Goal: Information Seeking & Learning: Learn about a topic

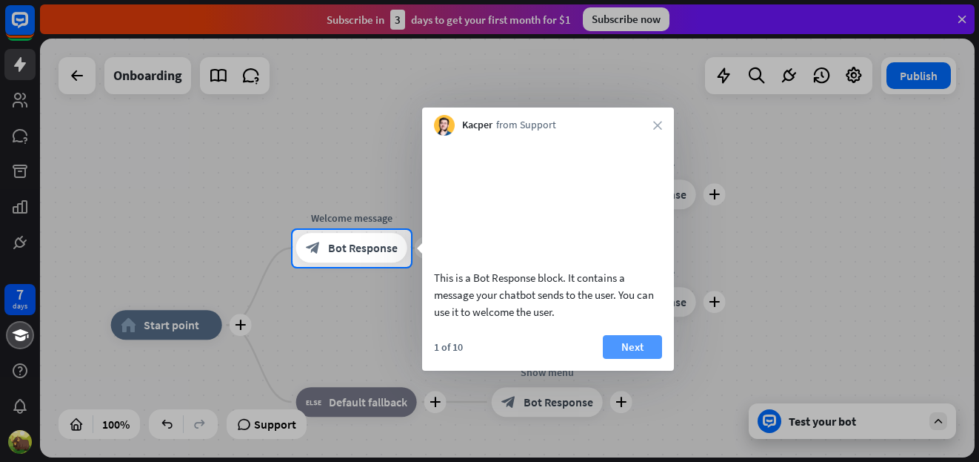
click at [625, 359] on button "Next" at bounding box center [632, 347] width 59 height 24
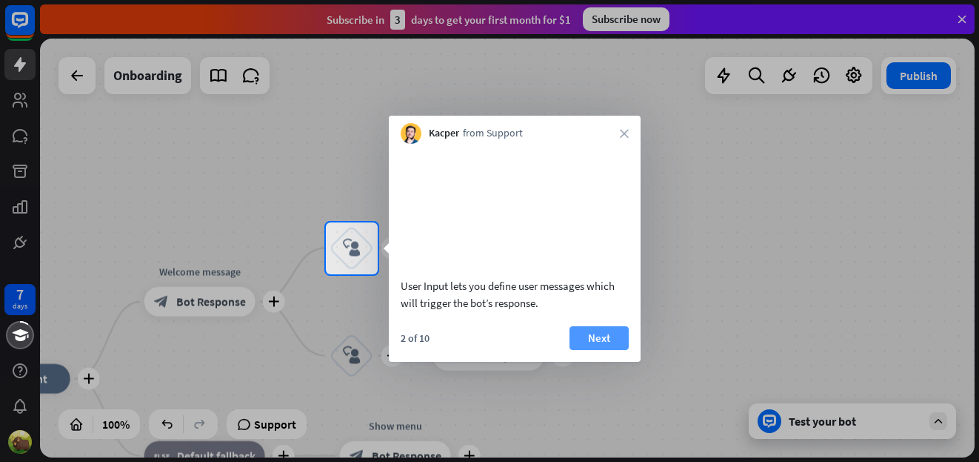
click at [590, 350] on button "Next" at bounding box center [599, 338] width 59 height 24
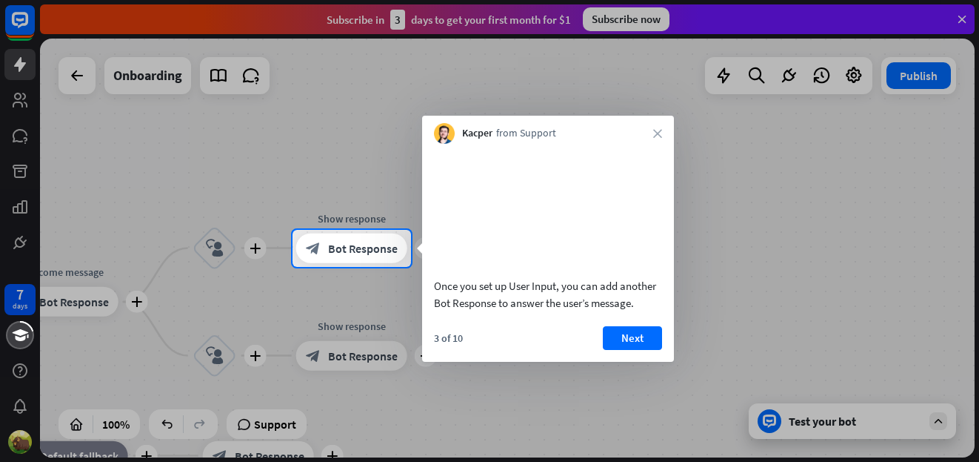
click at [652, 135] on div "Kacper from Support close" at bounding box center [548, 130] width 252 height 28
click at [657, 137] on icon "close" at bounding box center [657, 133] width 9 height 9
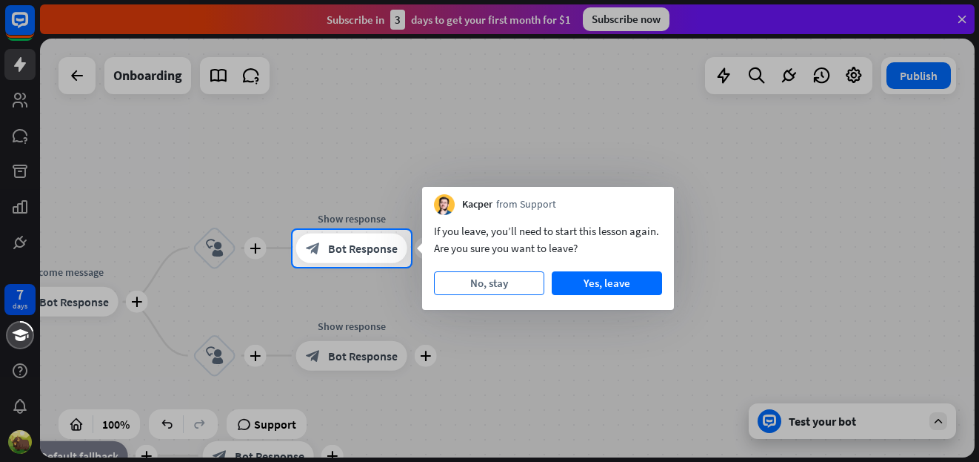
click at [510, 283] on button "No, stay" at bounding box center [489, 283] width 110 height 24
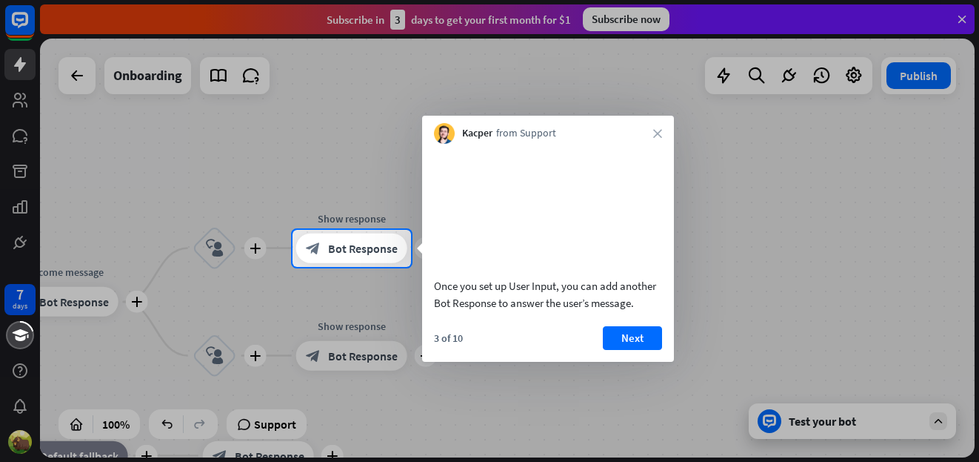
click at [649, 133] on div "Kacper from Support close" at bounding box center [548, 130] width 252 height 28
click at [654, 133] on icon "close" at bounding box center [657, 133] width 9 height 9
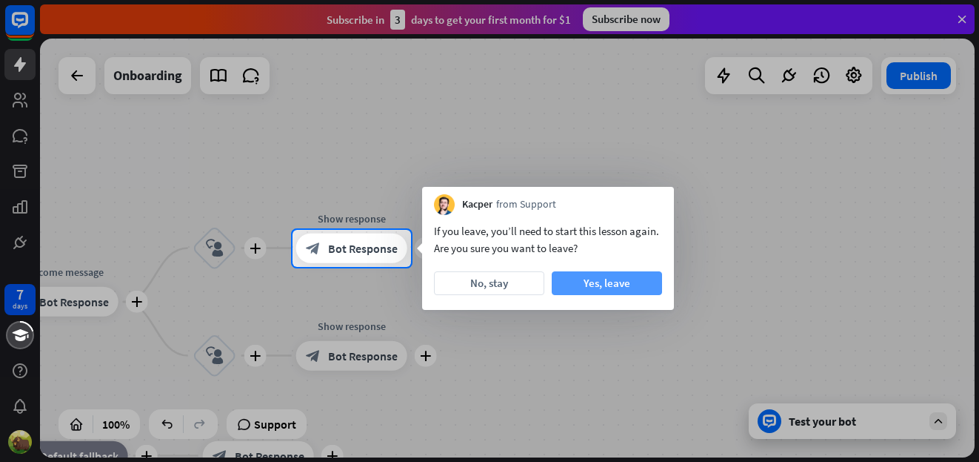
click at [599, 289] on button "Yes, leave" at bounding box center [607, 283] width 110 height 24
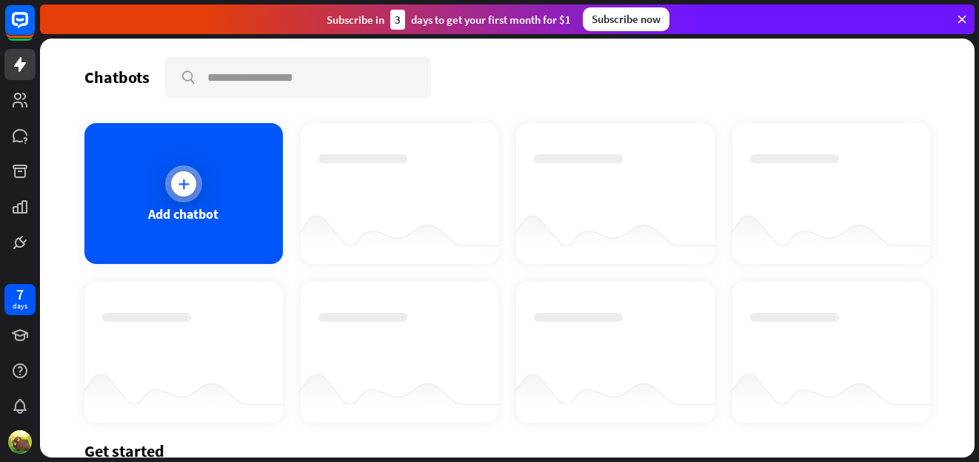
click at [204, 213] on div "Add chatbot" at bounding box center [183, 213] width 70 height 17
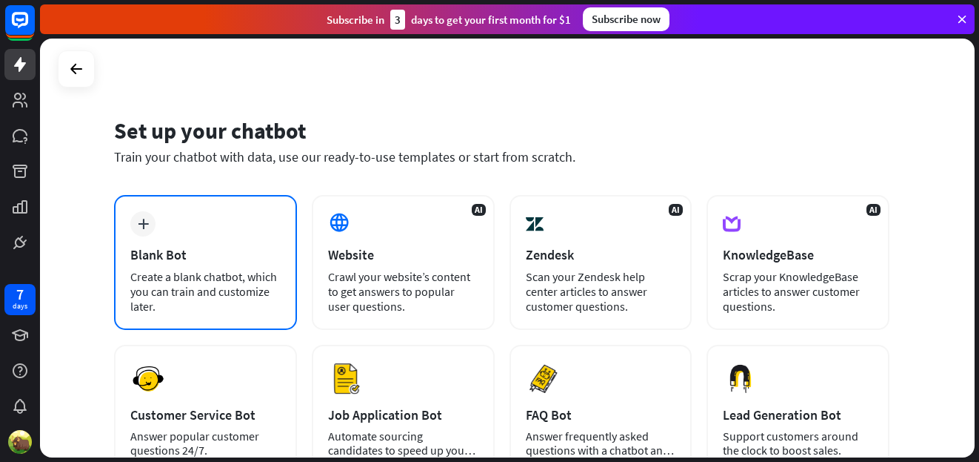
click at [150, 254] on div "Blank Bot" at bounding box center [205, 254] width 150 height 17
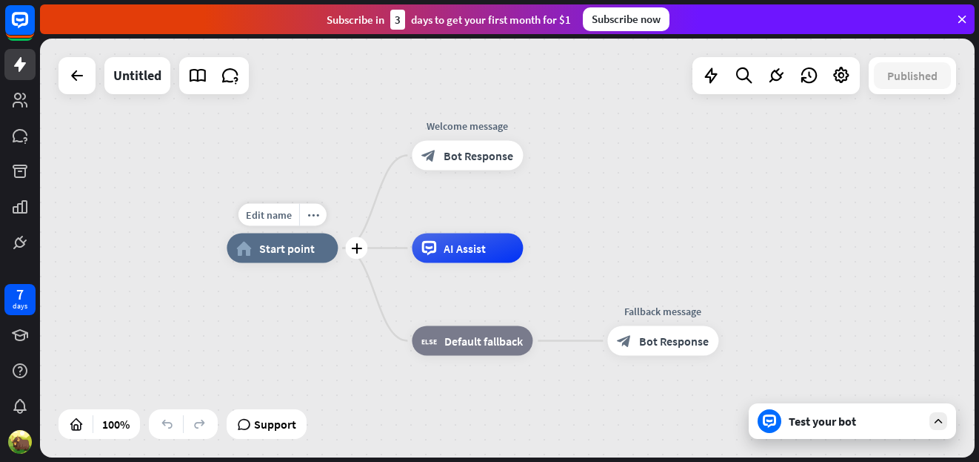
click at [270, 259] on div "home_2 Start point" at bounding box center [282, 248] width 111 height 30
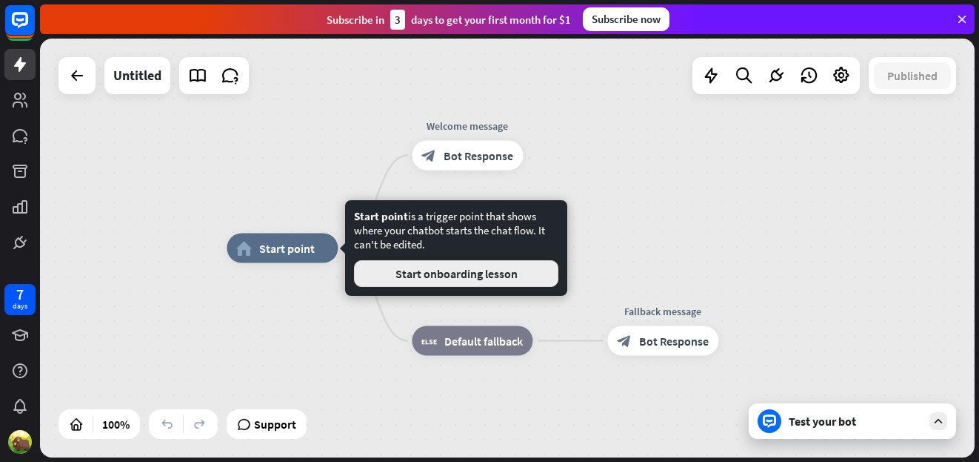
click at [419, 284] on button "Start onboarding lesson" at bounding box center [456, 273] width 204 height 27
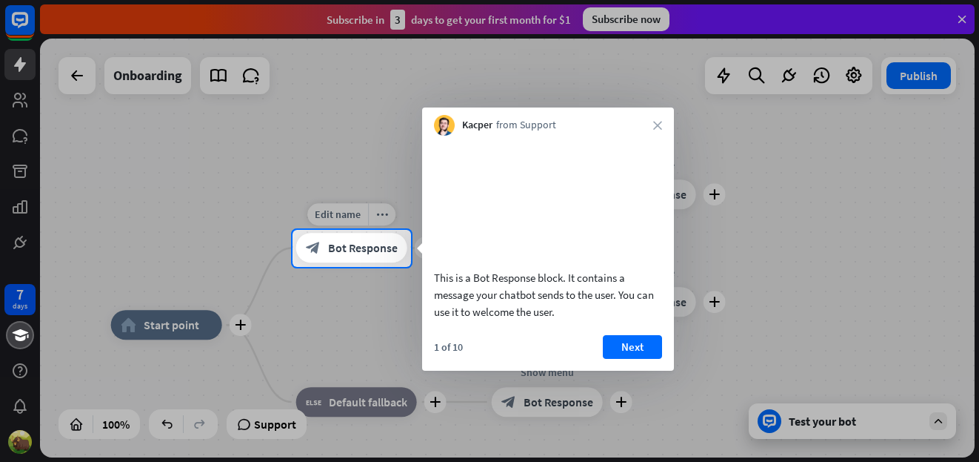
click at [340, 250] on span "Bot Response" at bounding box center [363, 248] width 70 height 15
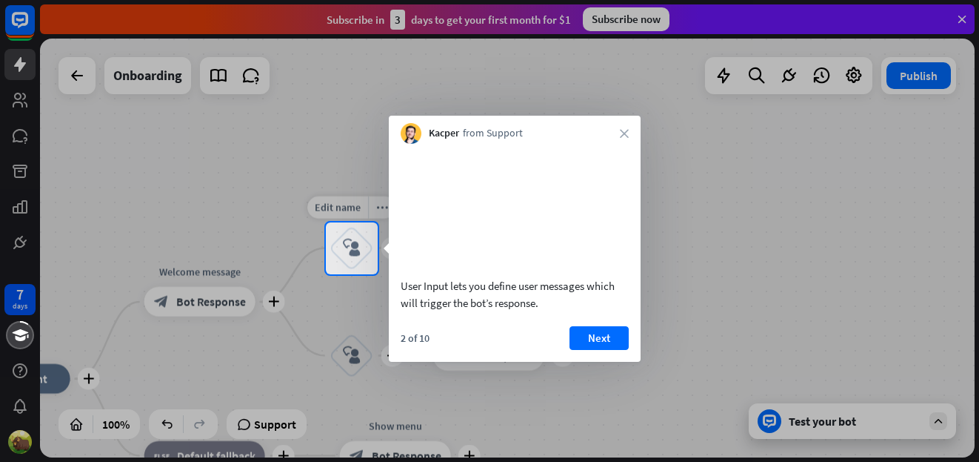
click at [348, 256] on icon "block_user_input" at bounding box center [352, 248] width 18 height 18
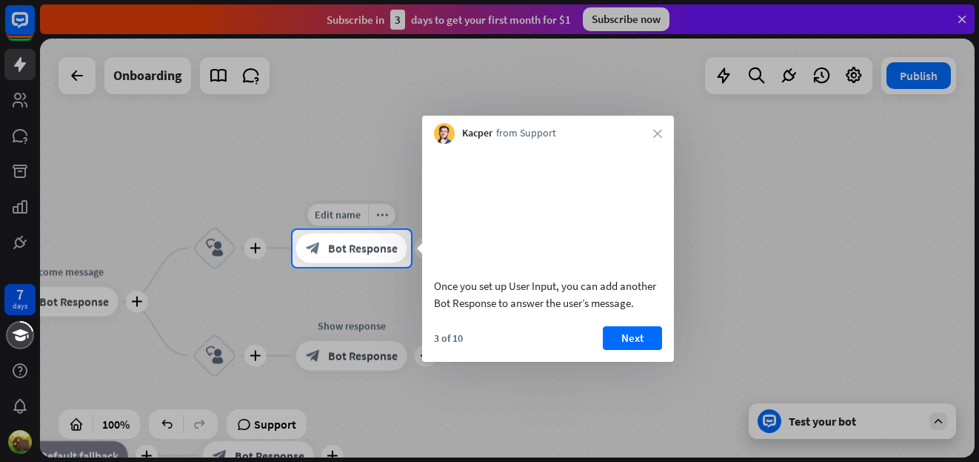
click at [348, 256] on div "block_bot_response Bot Response" at bounding box center [351, 248] width 111 height 30
